Goal: Task Accomplishment & Management: Use online tool/utility

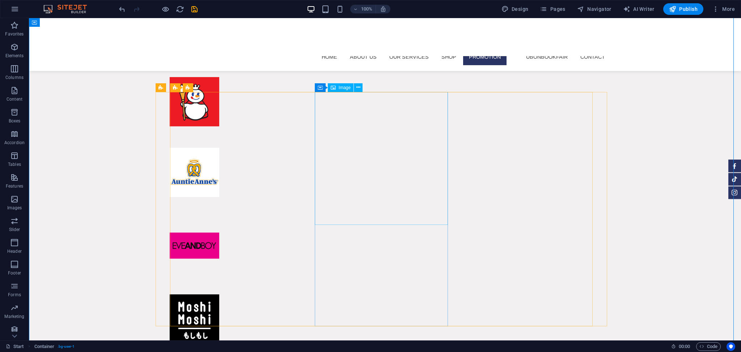
scroll to position [4403, 0]
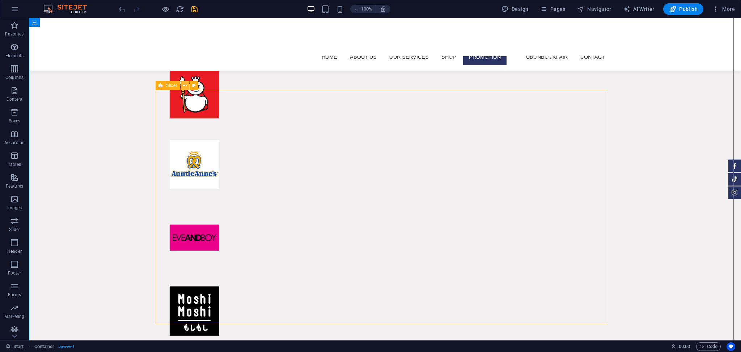
click at [184, 87] on icon at bounding box center [185, 86] width 4 height 8
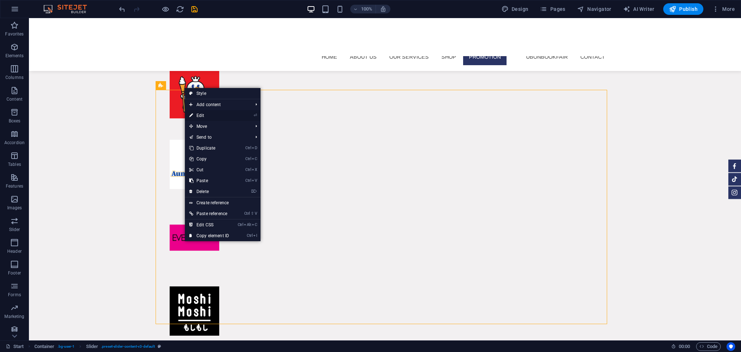
click at [202, 111] on link "⏎ Edit" at bounding box center [209, 115] width 48 height 11
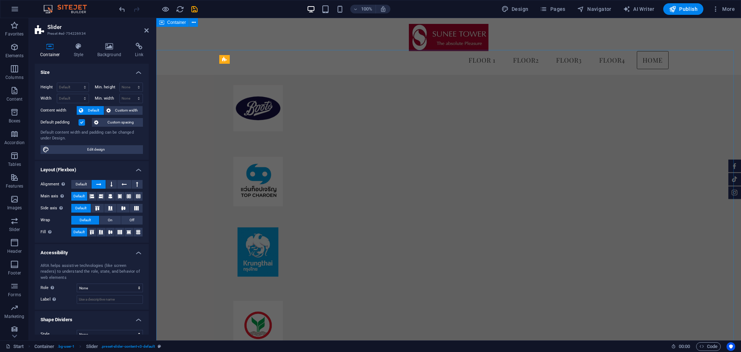
scroll to position [3945, 0]
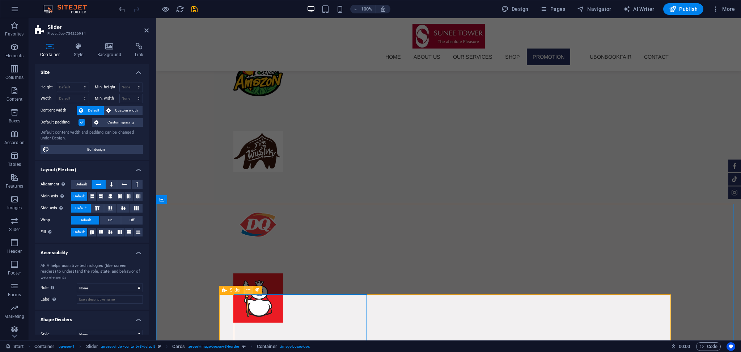
click at [247, 289] on icon at bounding box center [248, 290] width 4 height 8
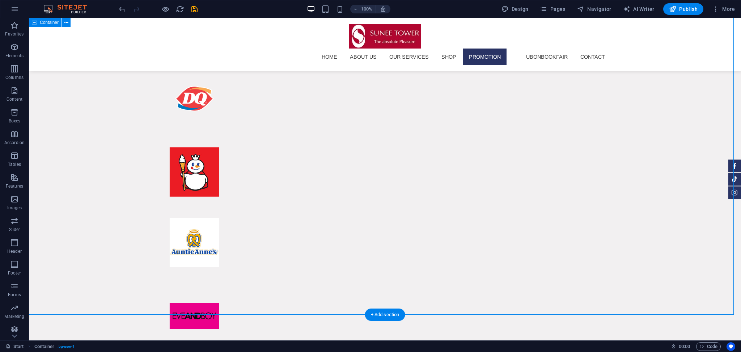
scroll to position [4334, 0]
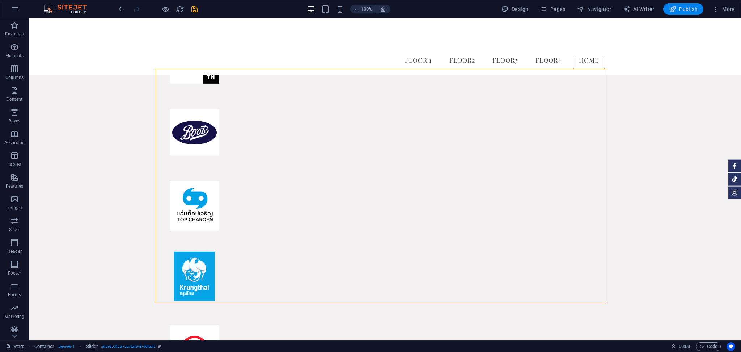
scroll to position [4701, 0]
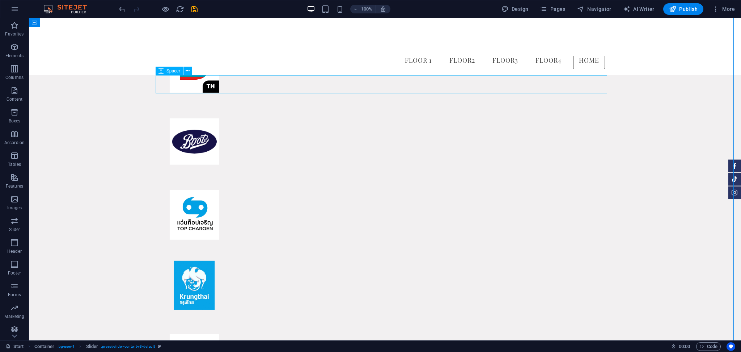
scroll to position [4682, 0]
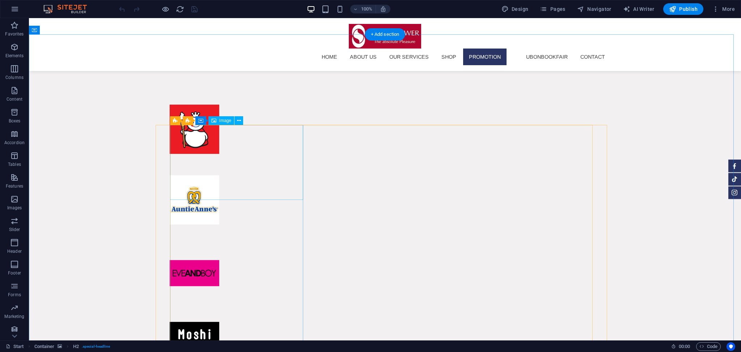
scroll to position [4378, 0]
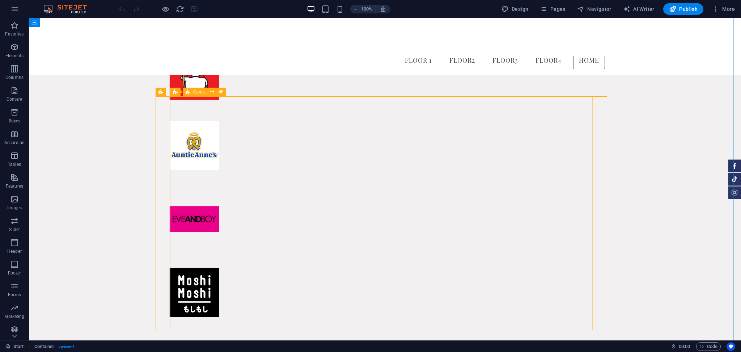
scroll to position [4394, 0]
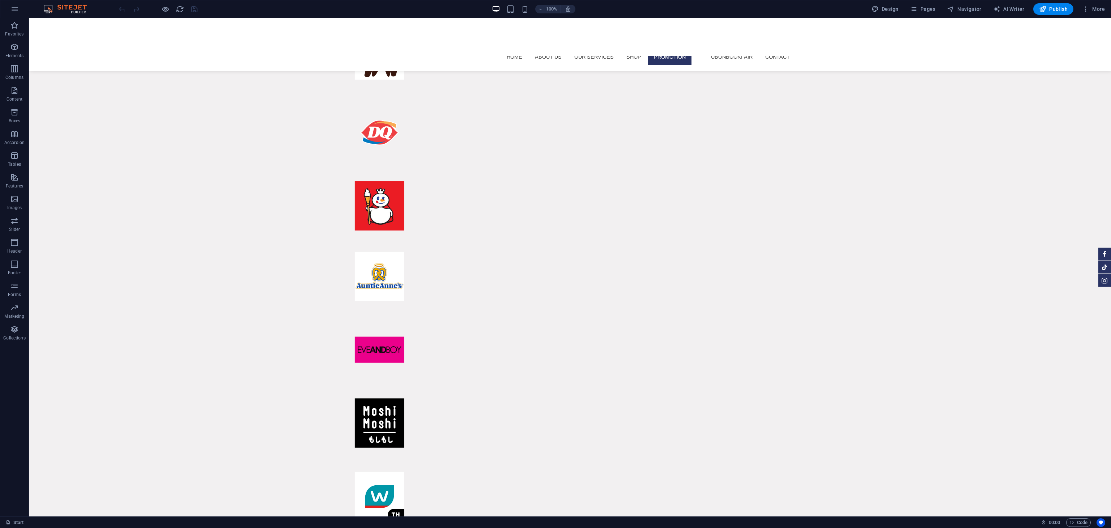
scroll to position [5277, 0]
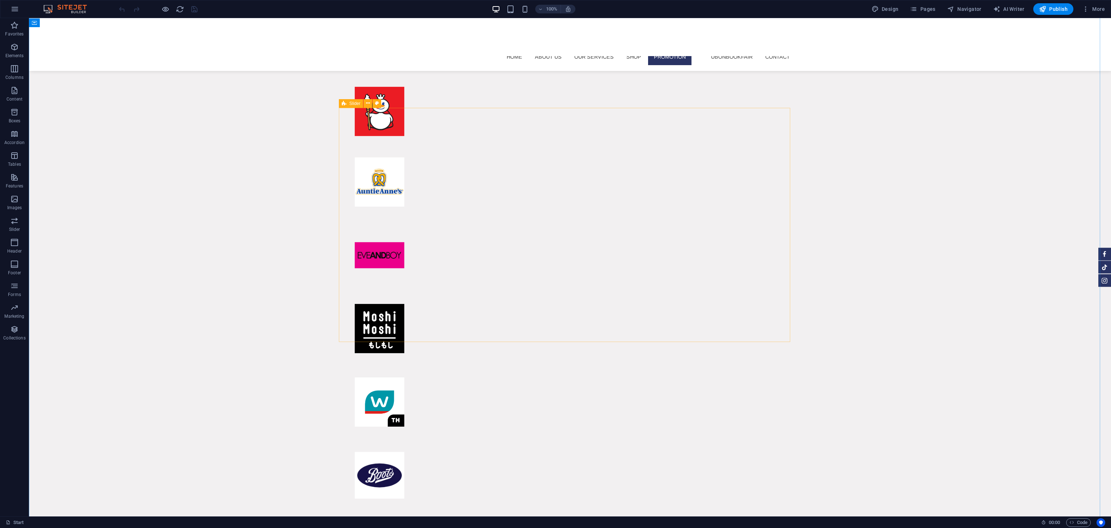
click at [382, 103] on div "Slider" at bounding box center [362, 103] width 47 height 9
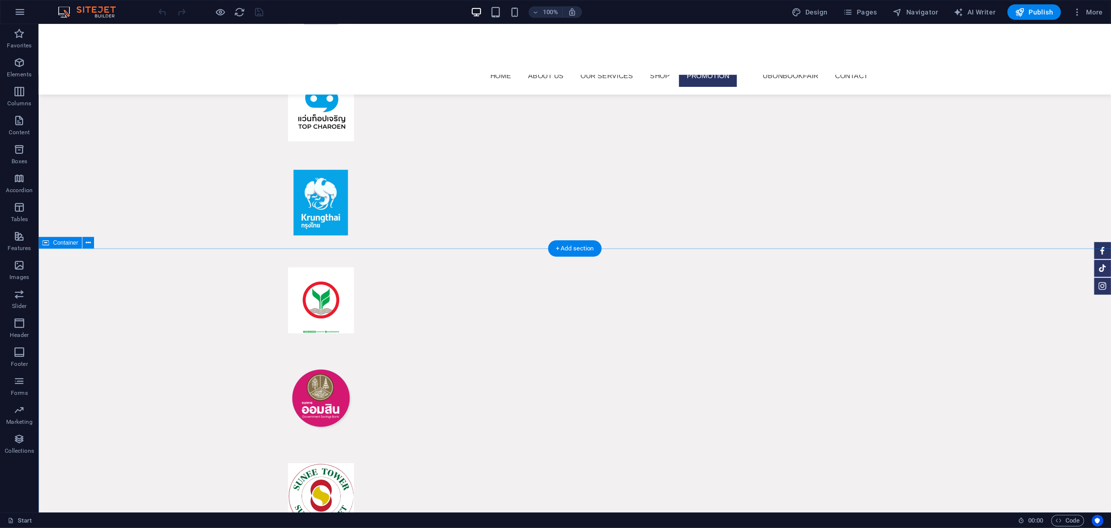
scroll to position [5108, 0]
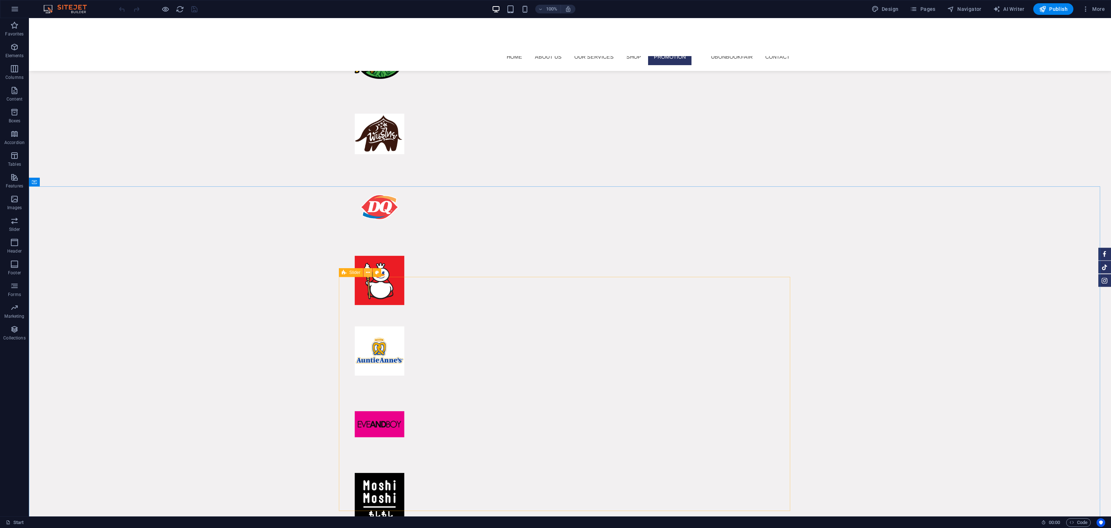
click at [369, 273] on icon at bounding box center [368, 273] width 4 height 8
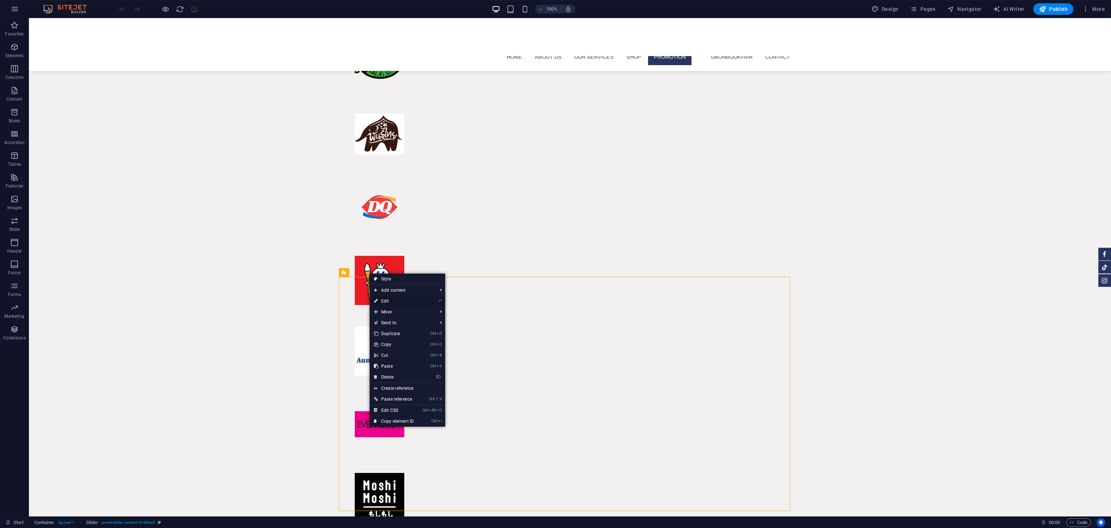
click at [392, 302] on link "⏎ Edit" at bounding box center [394, 301] width 48 height 11
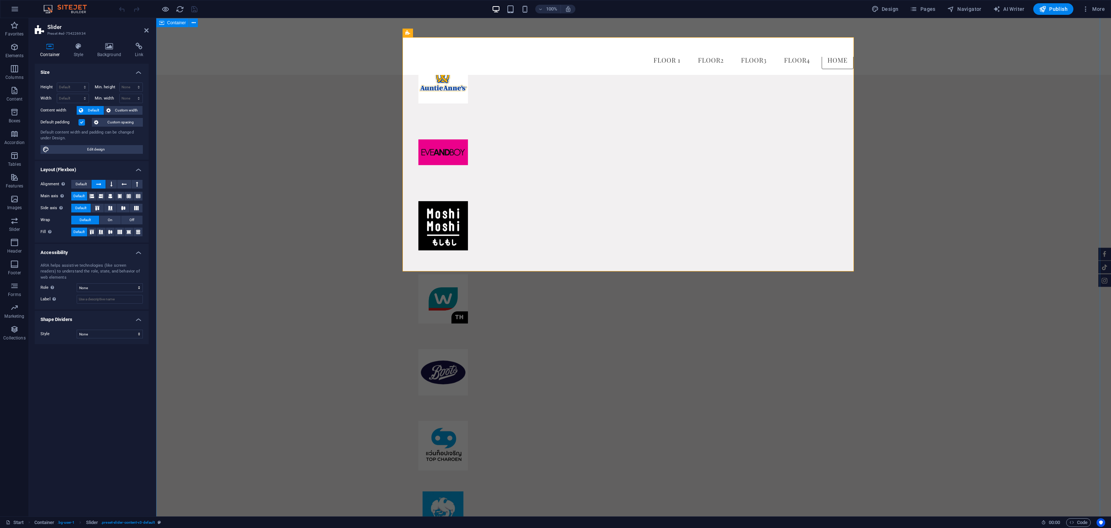
scroll to position [5093, 0]
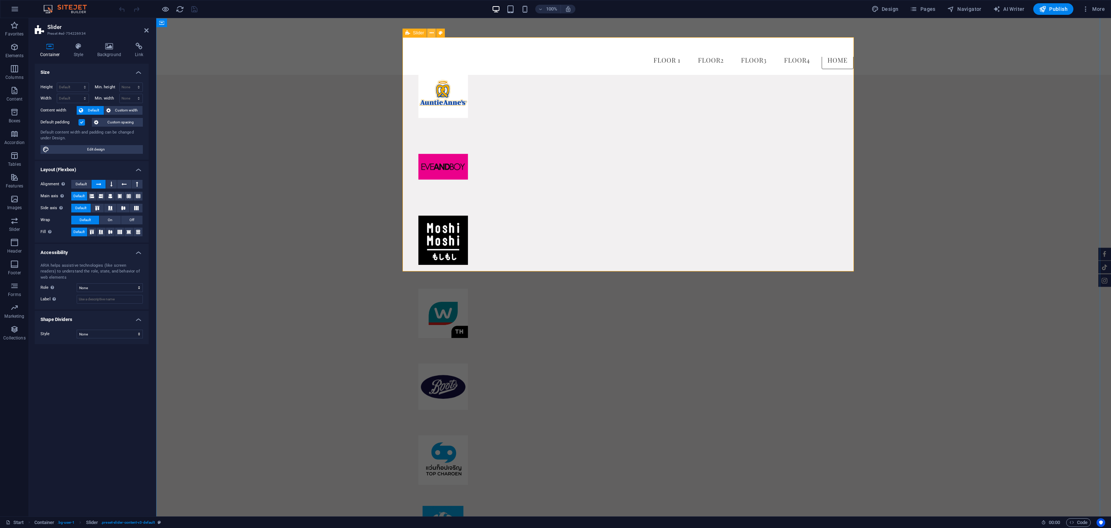
click at [433, 34] on icon at bounding box center [432, 33] width 4 height 8
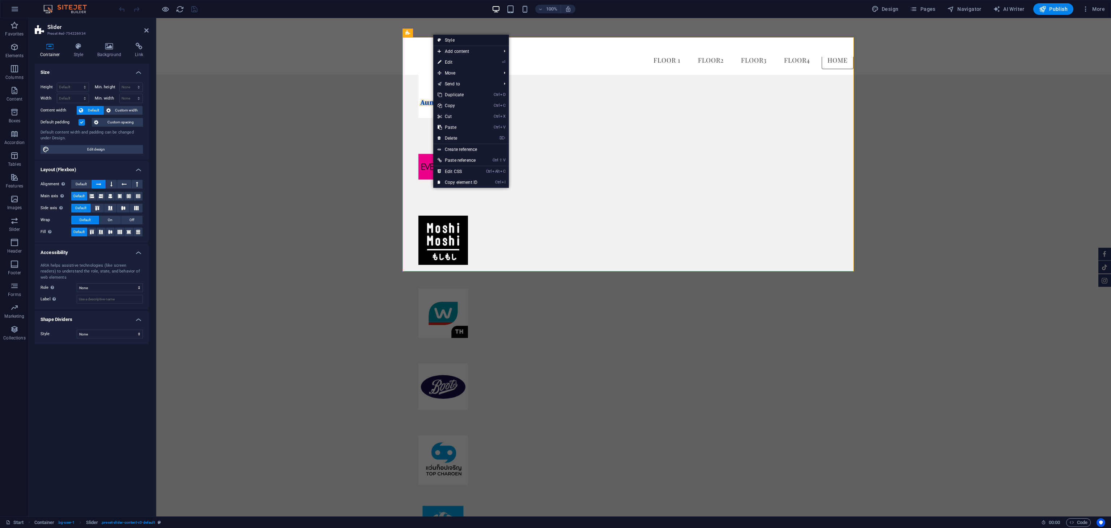
click at [457, 42] on link "Style" at bounding box center [471, 40] width 76 height 11
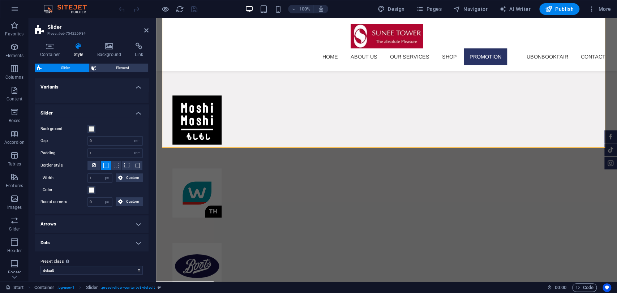
scroll to position [4, 0]
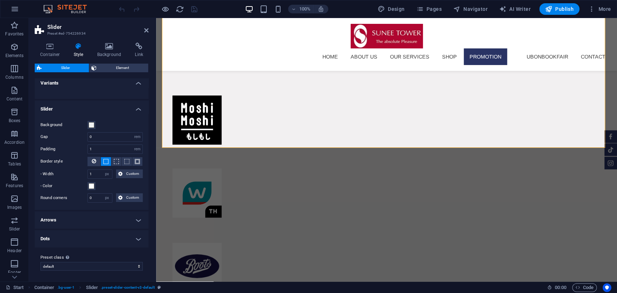
click at [138, 85] on h4 "Variants" at bounding box center [92, 81] width 114 height 13
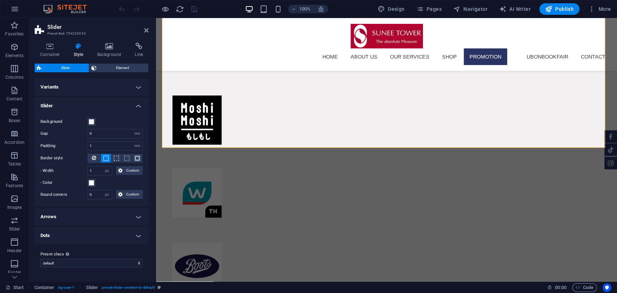
drag, startPoint x: 128, startPoint y: 68, endPoint x: 140, endPoint y: 78, distance: 15.7
click at [128, 69] on span "Element" at bounding box center [122, 68] width 47 height 9
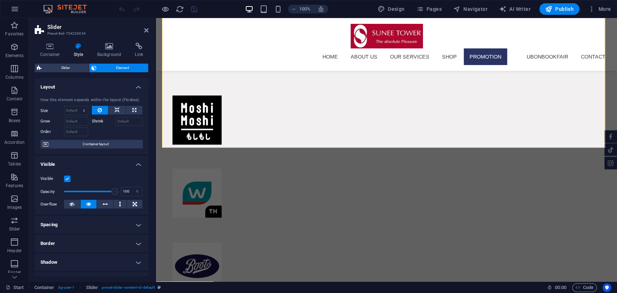
drag, startPoint x: 68, startPoint y: 68, endPoint x: 68, endPoint y: 76, distance: 7.2
click at [68, 69] on span "Slider" at bounding box center [65, 68] width 43 height 9
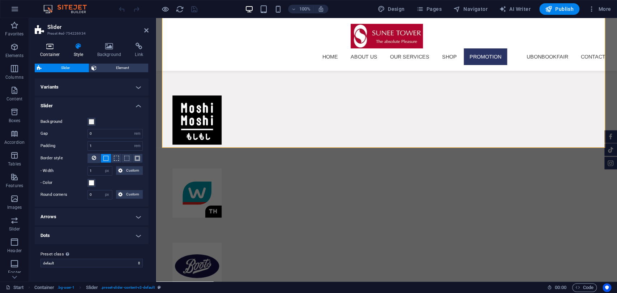
click at [55, 52] on h4 "Container" at bounding box center [52, 50] width 34 height 15
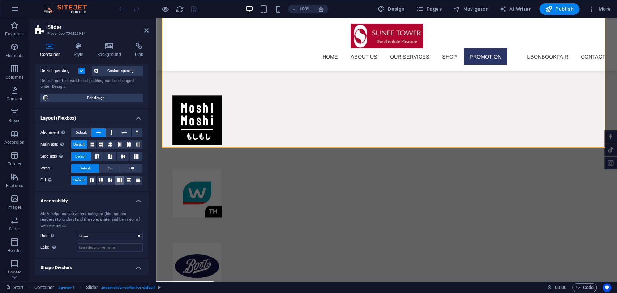
scroll to position [27, 0]
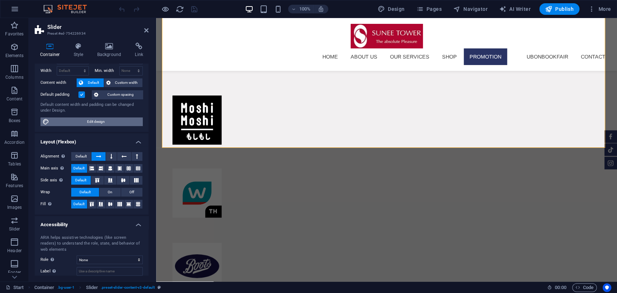
click at [104, 120] on span "Edit design" at bounding box center [95, 122] width 89 height 9
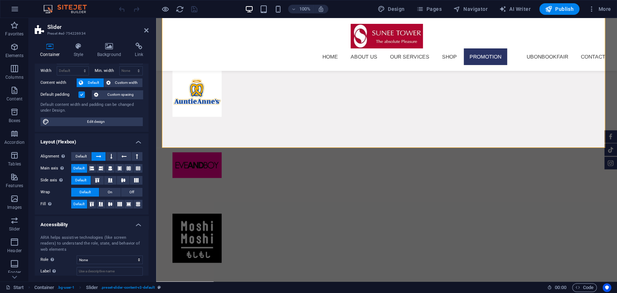
select select "px"
select select "300"
select select "px"
select select "rem"
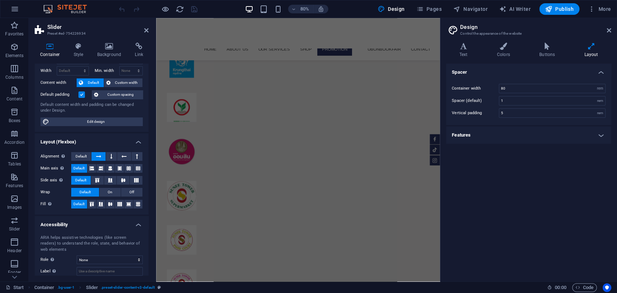
scroll to position [4080, 0]
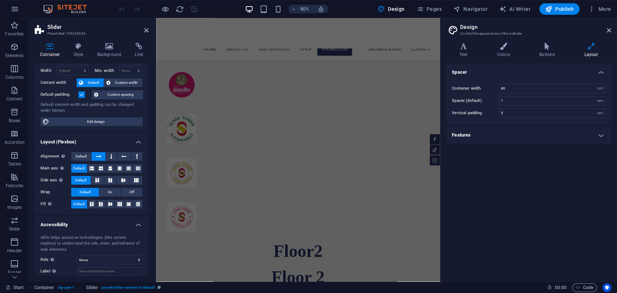
click at [599, 134] on h4 "Features" at bounding box center [528, 135] width 165 height 17
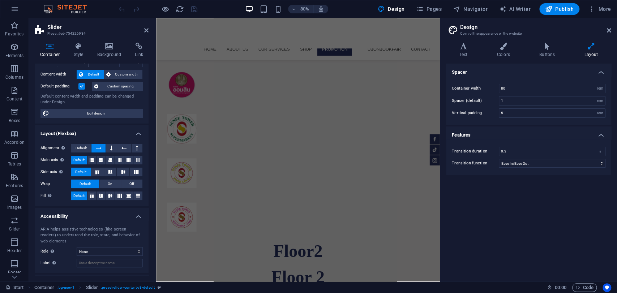
scroll to position [0, 0]
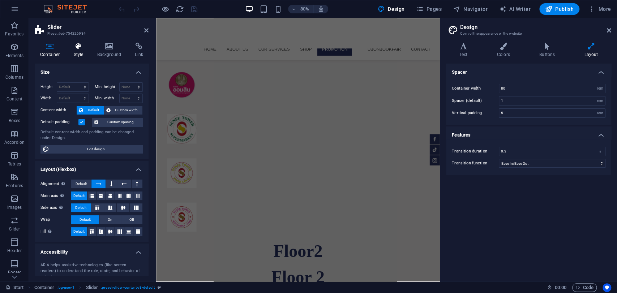
click at [81, 52] on h4 "Style" at bounding box center [80, 50] width 24 height 15
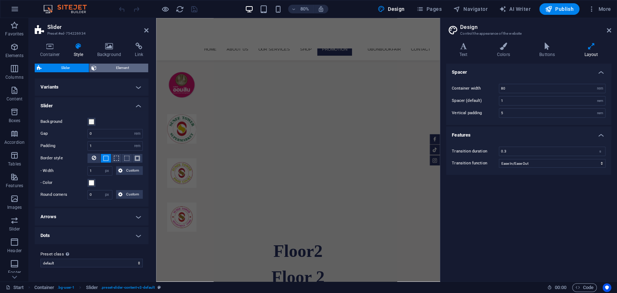
click at [118, 67] on span "Element" at bounding box center [122, 68] width 47 height 9
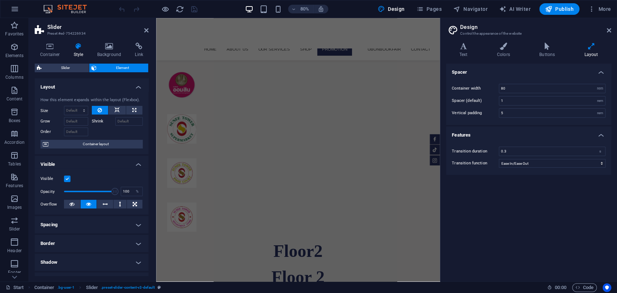
click at [67, 61] on div "Container Style Background Link Size Height Default px rem % vh vw Min. height …" at bounding box center [92, 159] width 114 height 233
drag, startPoint x: 72, startPoint y: 68, endPoint x: 73, endPoint y: 73, distance: 5.3
click at [71, 69] on span "Slider" at bounding box center [65, 68] width 43 height 9
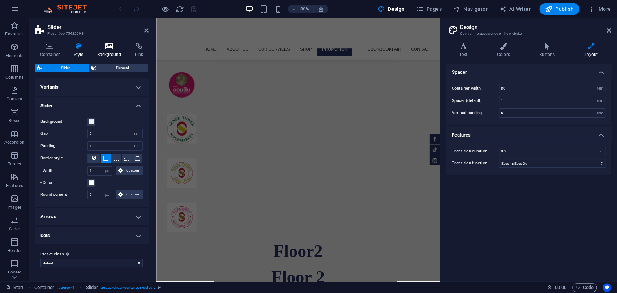
click at [107, 51] on h4 "Background" at bounding box center [111, 50] width 38 height 15
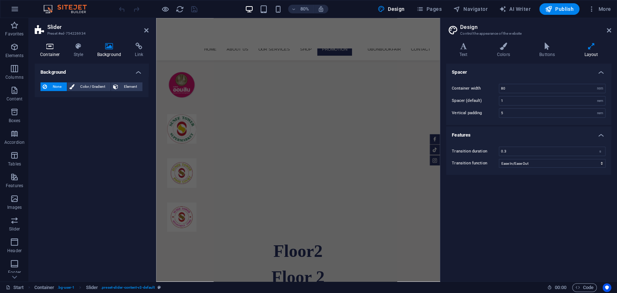
click at [44, 51] on h4 "Container" at bounding box center [52, 50] width 34 height 15
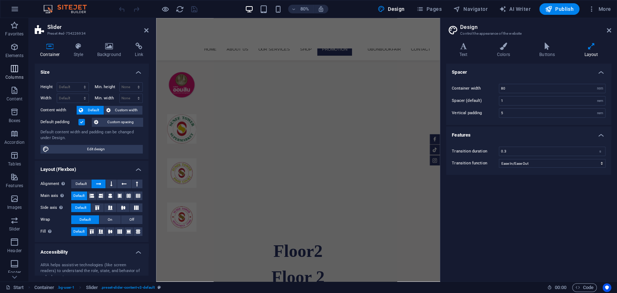
click at [19, 75] on p "Columns" at bounding box center [14, 78] width 18 height 6
click at [14, 46] on icon "button" at bounding box center [14, 47] width 9 height 9
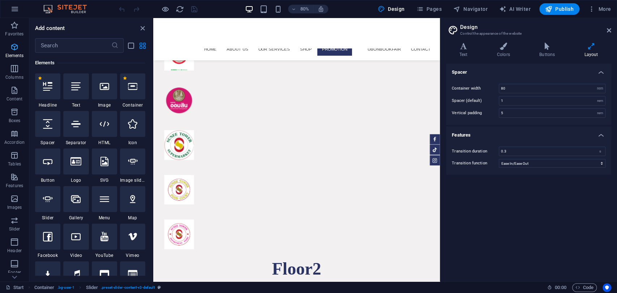
scroll to position [77, 0]
click at [17, 97] on p "Content" at bounding box center [15, 99] width 16 height 6
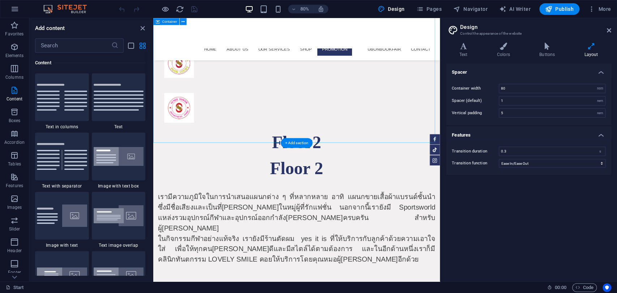
scroll to position [4330, 0]
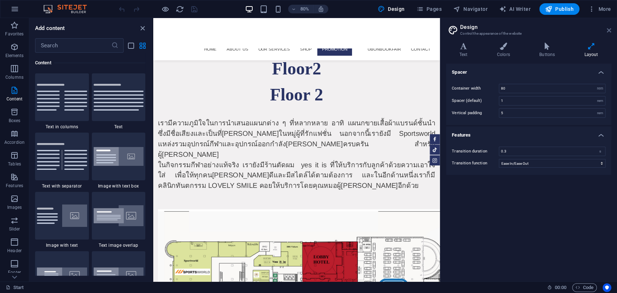
click at [608, 31] on icon at bounding box center [609, 30] width 4 height 6
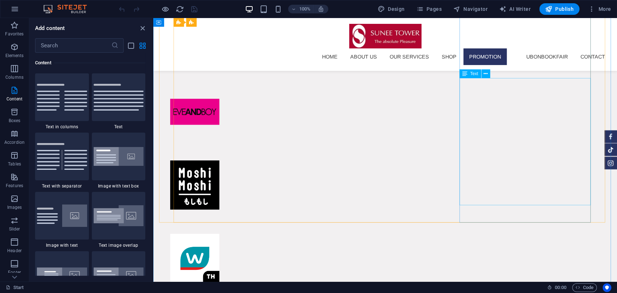
scroll to position [3980, 0]
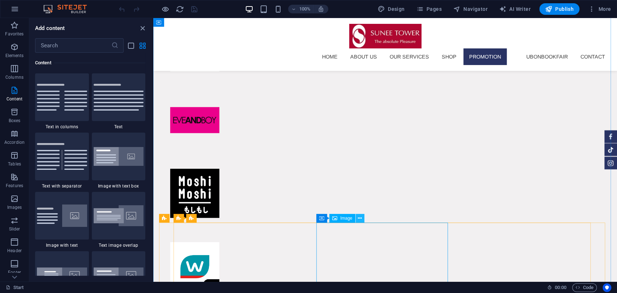
click at [360, 219] on icon at bounding box center [360, 219] width 4 height 8
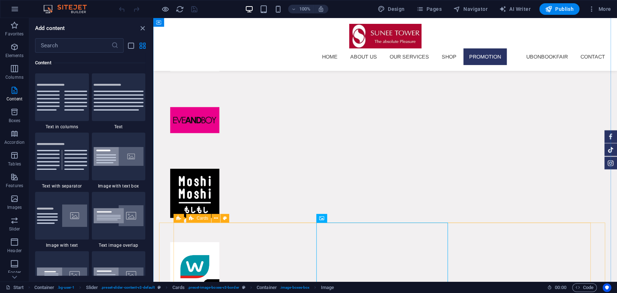
click at [198, 216] on span "Cards" at bounding box center [203, 218] width 12 height 4
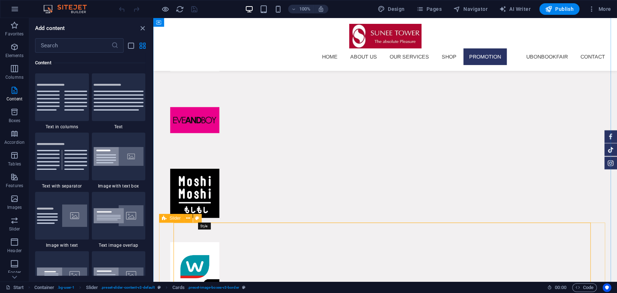
click at [196, 217] on icon at bounding box center [197, 219] width 4 height 8
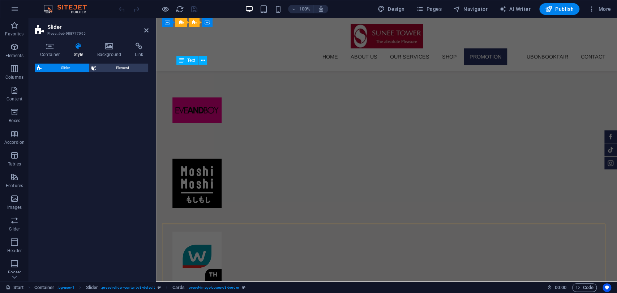
select select "rem"
select select "px"
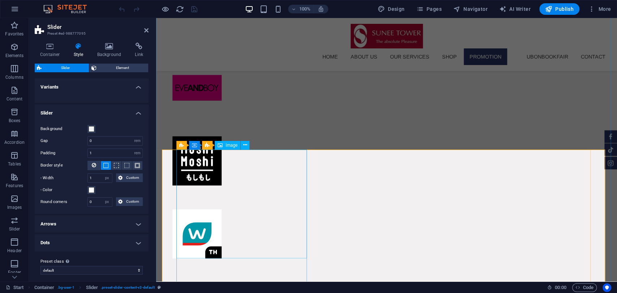
scroll to position [4004, 0]
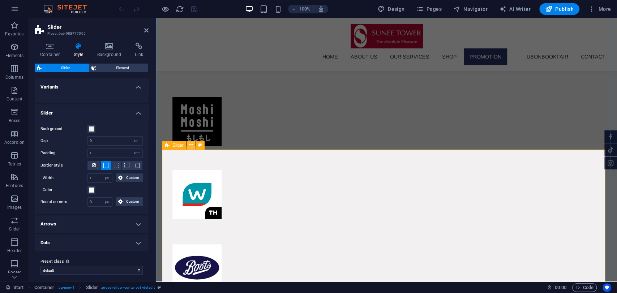
click at [192, 145] on icon at bounding box center [191, 145] width 4 height 8
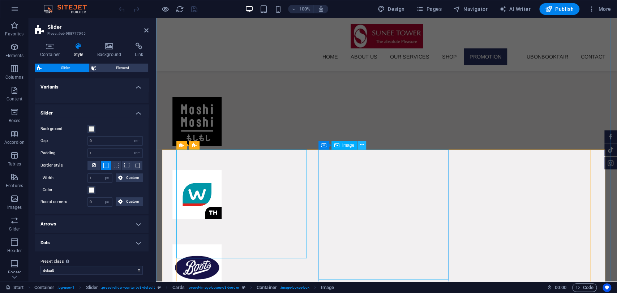
click at [362, 145] on icon at bounding box center [362, 145] width 4 height 8
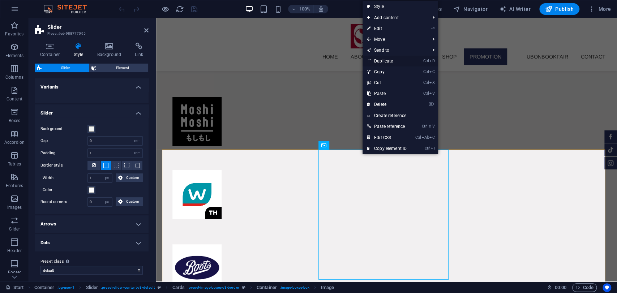
click at [404, 59] on link "Ctrl D Duplicate" at bounding box center [387, 61] width 48 height 11
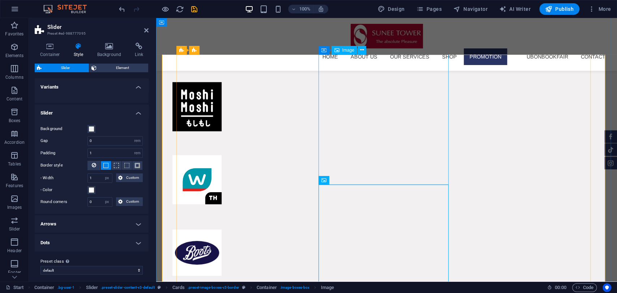
scroll to position [4099, 0]
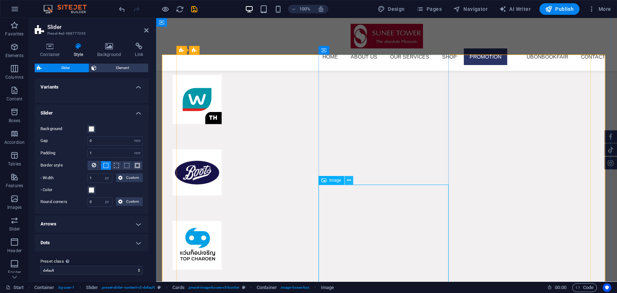
click at [348, 177] on icon at bounding box center [349, 181] width 4 height 8
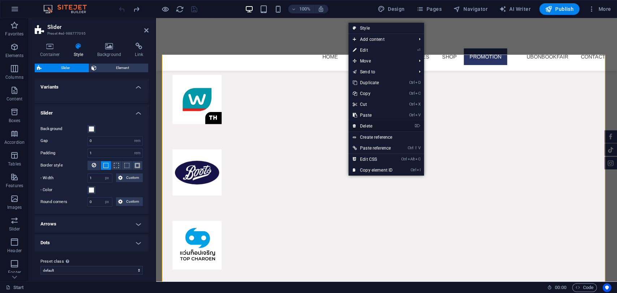
click at [375, 126] on link "⌦ Delete" at bounding box center [373, 126] width 48 height 11
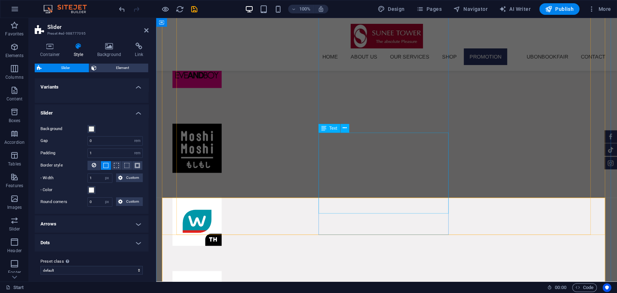
scroll to position [4016, 0]
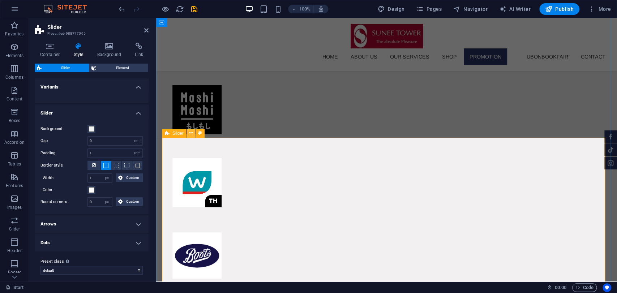
click at [188, 133] on button at bounding box center [191, 133] width 9 height 9
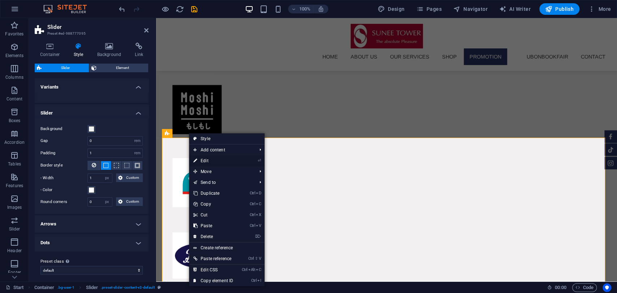
drag, startPoint x: 211, startPoint y: 160, endPoint x: 56, endPoint y: 141, distance: 156.2
click at [211, 160] on link "⏎ Edit" at bounding box center [213, 161] width 48 height 11
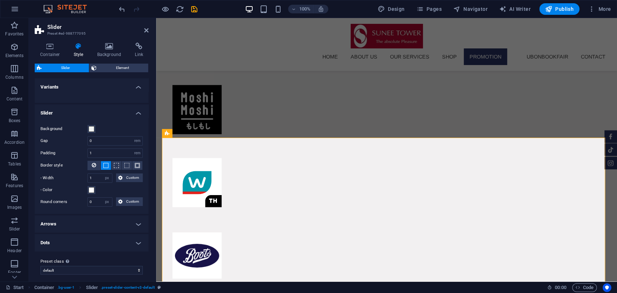
scroll to position [4, 0]
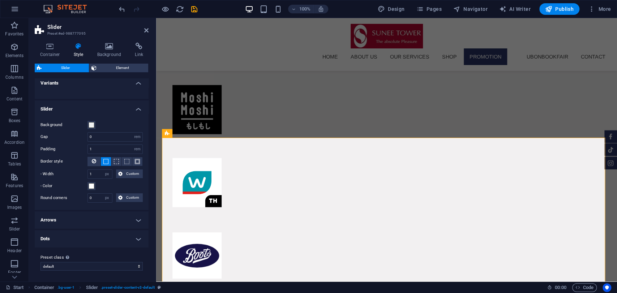
click at [77, 238] on h4 "Dots" at bounding box center [92, 238] width 114 height 17
click at [82, 212] on h4 "Arrows" at bounding box center [92, 220] width 114 height 17
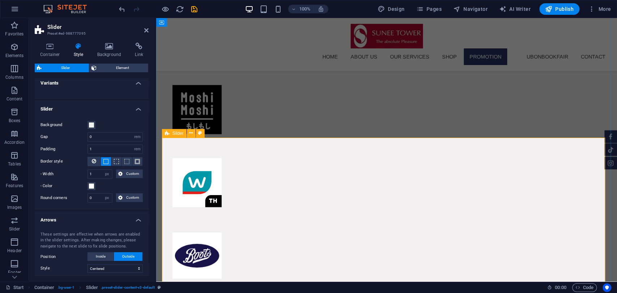
click at [179, 134] on span "Slider" at bounding box center [178, 133] width 11 height 4
click at [189, 134] on icon at bounding box center [191, 133] width 4 height 8
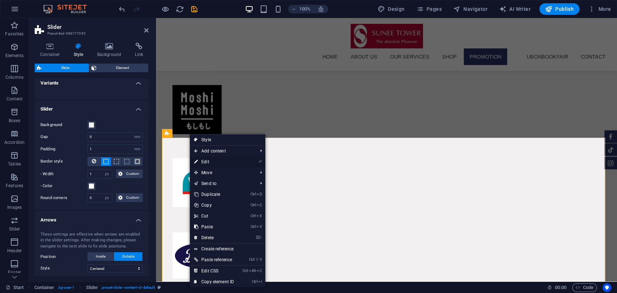
click at [212, 160] on link "⏎ Edit" at bounding box center [214, 162] width 48 height 11
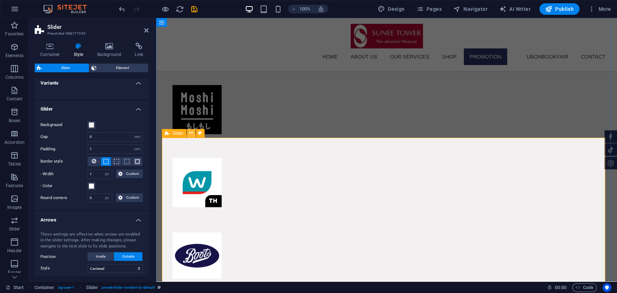
click at [190, 131] on icon at bounding box center [191, 133] width 4 height 8
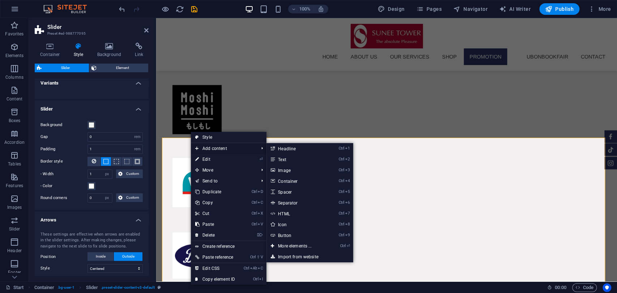
click at [224, 147] on span "Add content" at bounding box center [223, 148] width 65 height 11
click at [307, 181] on link "Ctrl 4 Container" at bounding box center [297, 181] width 60 height 11
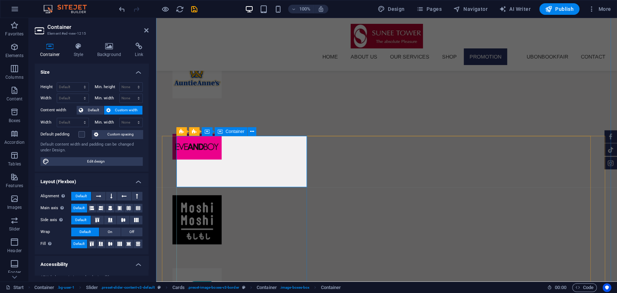
scroll to position [4018, 0]
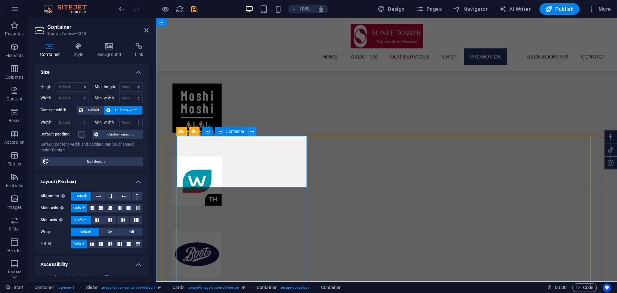
click at [252, 133] on icon at bounding box center [252, 132] width 4 height 8
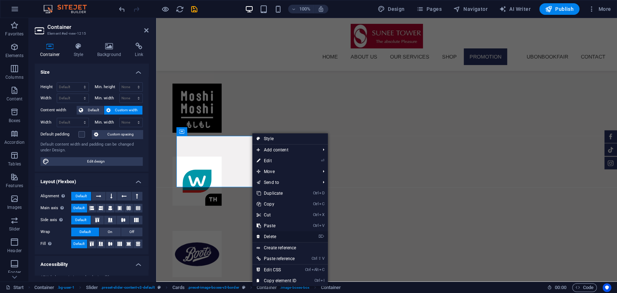
drag, startPoint x: 271, startPoint y: 235, endPoint x: 239, endPoint y: 191, distance: 54.7
click at [271, 235] on link "⌦ Delete" at bounding box center [276, 237] width 48 height 11
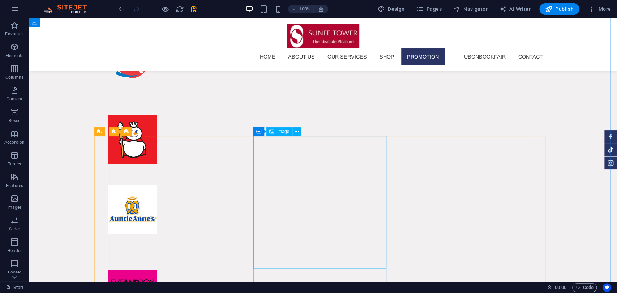
scroll to position [4251, 0]
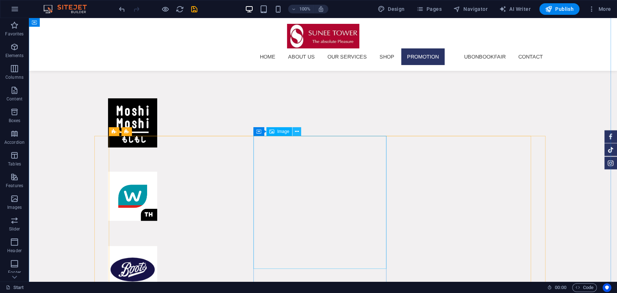
click at [296, 133] on icon at bounding box center [297, 132] width 4 height 8
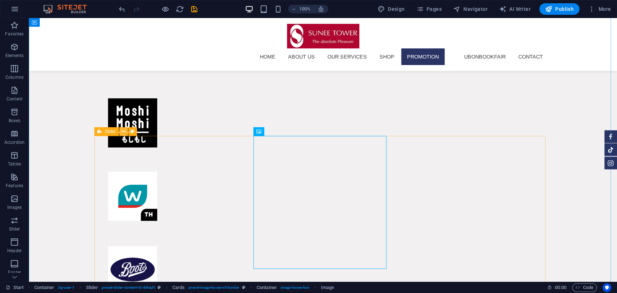
click at [127, 131] on button at bounding box center [123, 131] width 9 height 9
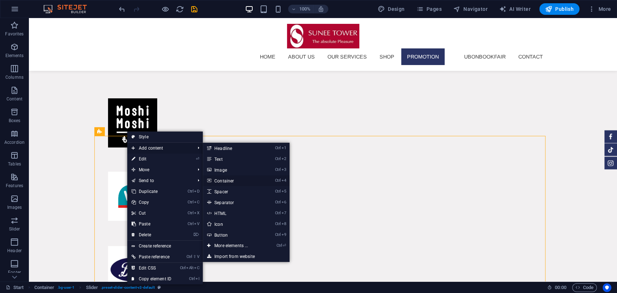
click at [230, 181] on link "Ctrl 4 Container" at bounding box center [233, 180] width 60 height 11
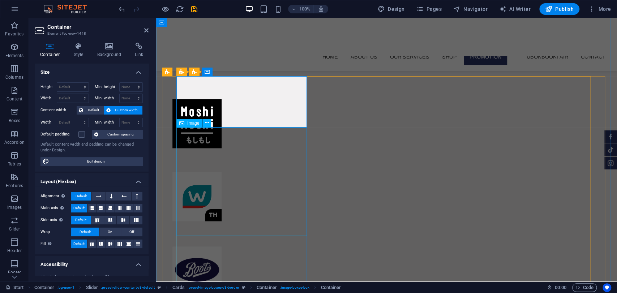
scroll to position [4115, 0]
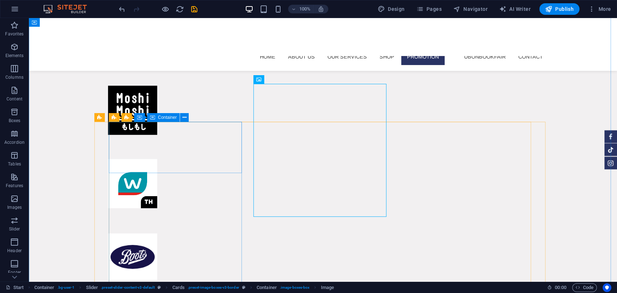
scroll to position [4295, 0]
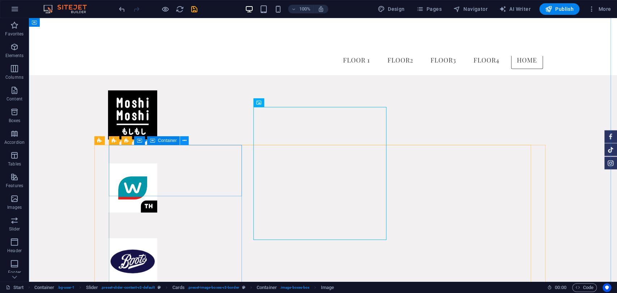
click at [184, 142] on icon at bounding box center [184, 141] width 4 height 8
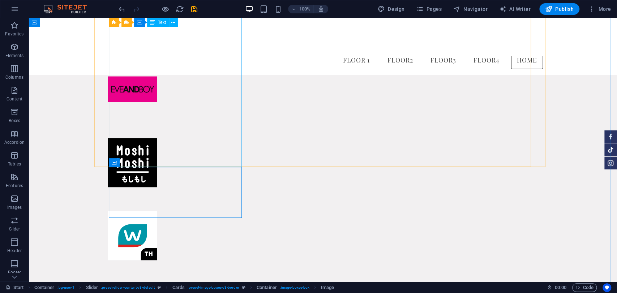
drag, startPoint x: 202, startPoint y: 150, endPoint x: 191, endPoint y: 116, distance: 35.2
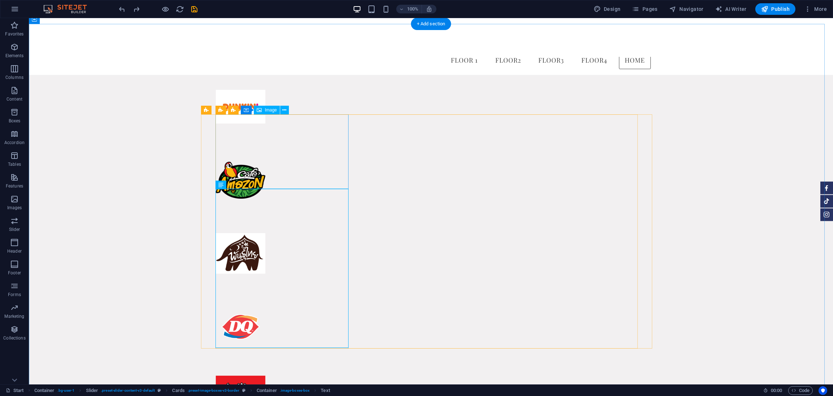
scroll to position [4600, 0]
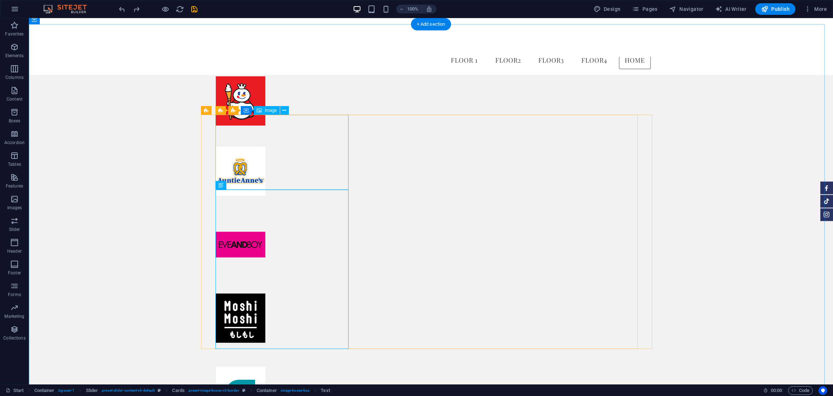
click at [287, 109] on button at bounding box center [284, 110] width 9 height 9
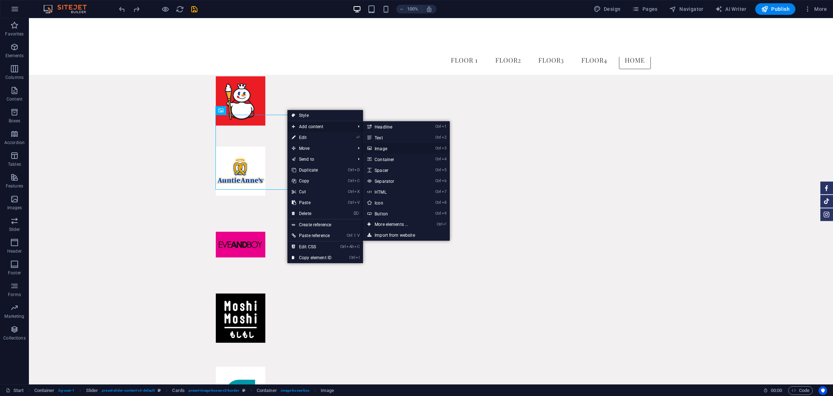
click at [385, 146] on link "Ctrl 3 Image" at bounding box center [393, 148] width 60 height 11
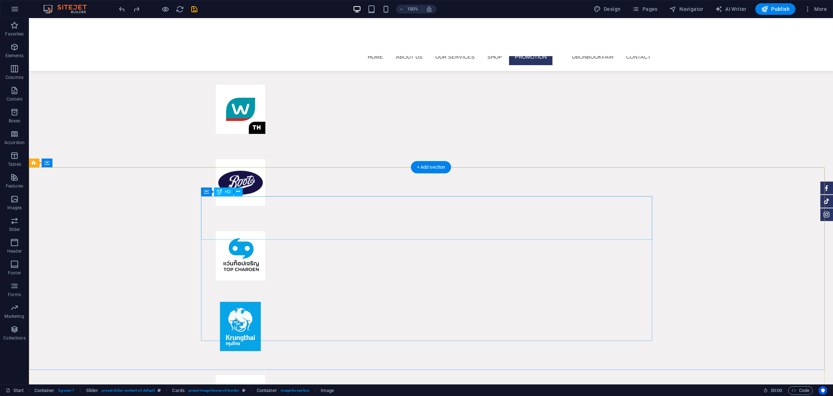
scroll to position [5225, 0]
